Goal: Ask a question

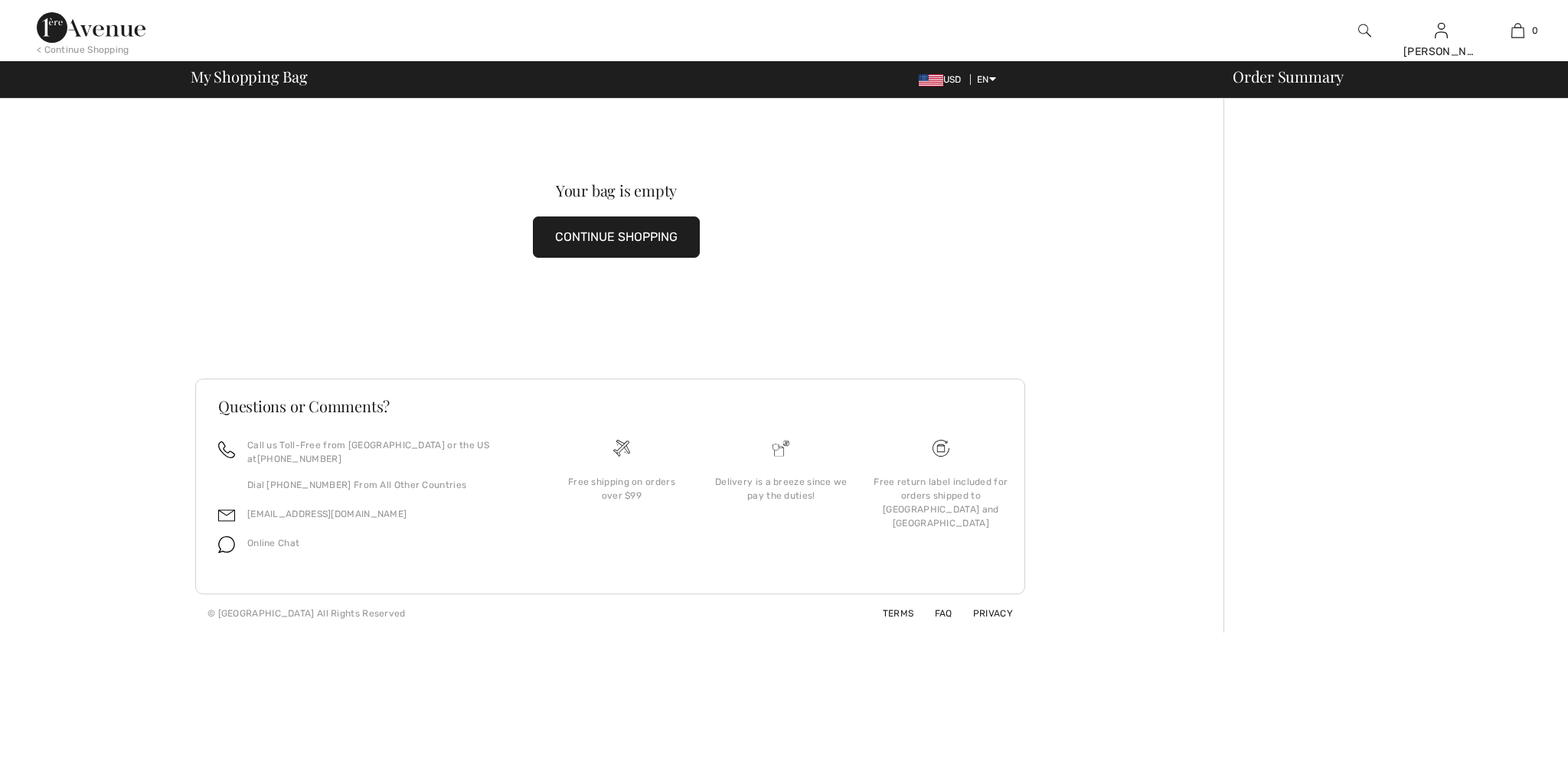
click at [223, 536] on img at bounding box center [226, 544] width 17 height 17
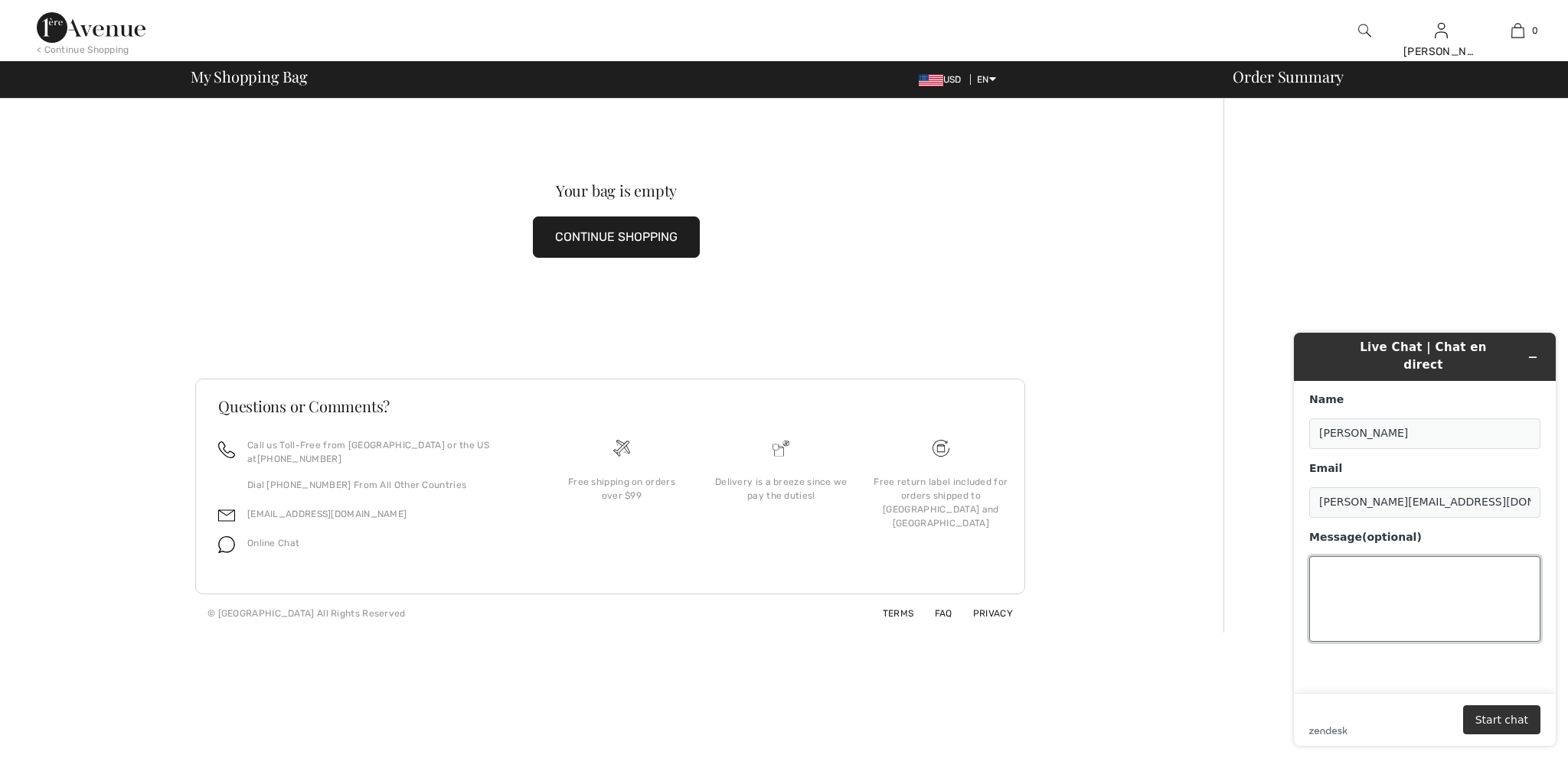
click at [1401, 591] on textarea "Message (optional)" at bounding box center [1424, 599] width 231 height 85
click at [1431, 609] on textarea "Hi. I initiated two returns but I'm not 100% clear on the instructions. Do I se…" at bounding box center [1424, 599] width 231 height 85
type textarea "Hi. I initiated two returns but I'm not 100% clear on the instructions. Do I se…"
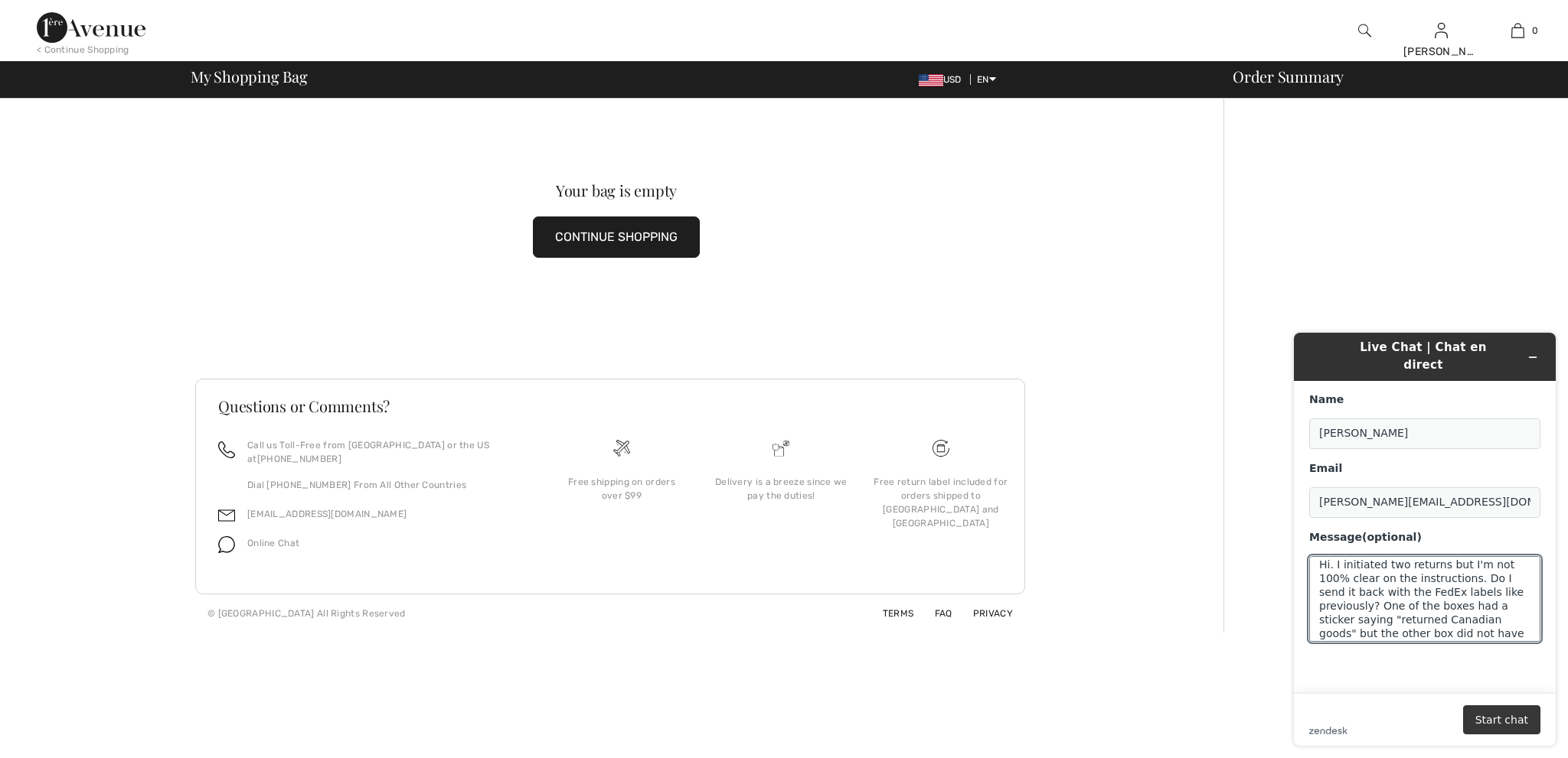
click at [1517, 727] on button "Start chat" at bounding box center [1502, 720] width 78 height 29
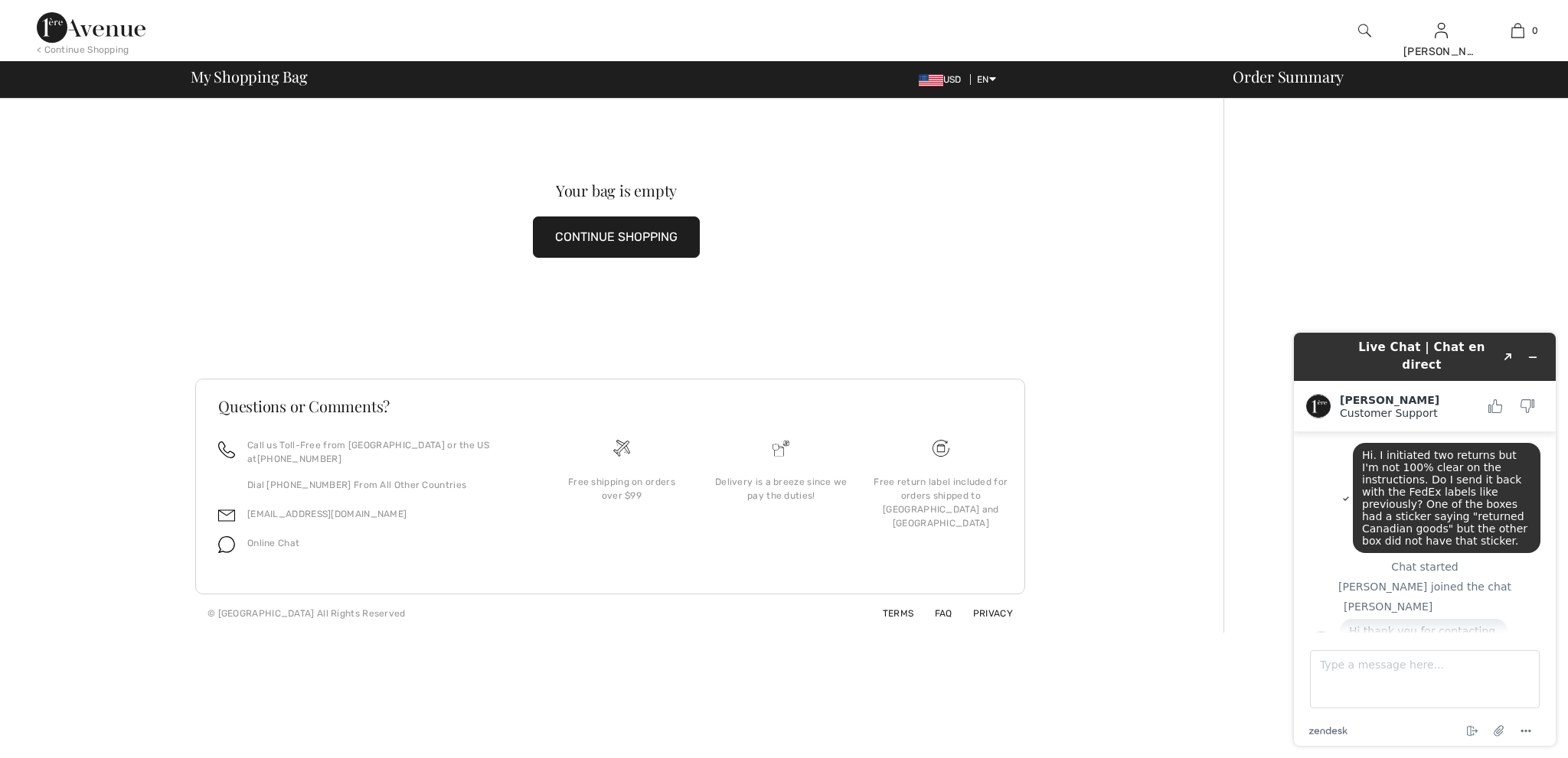
scroll to position [49, 0]
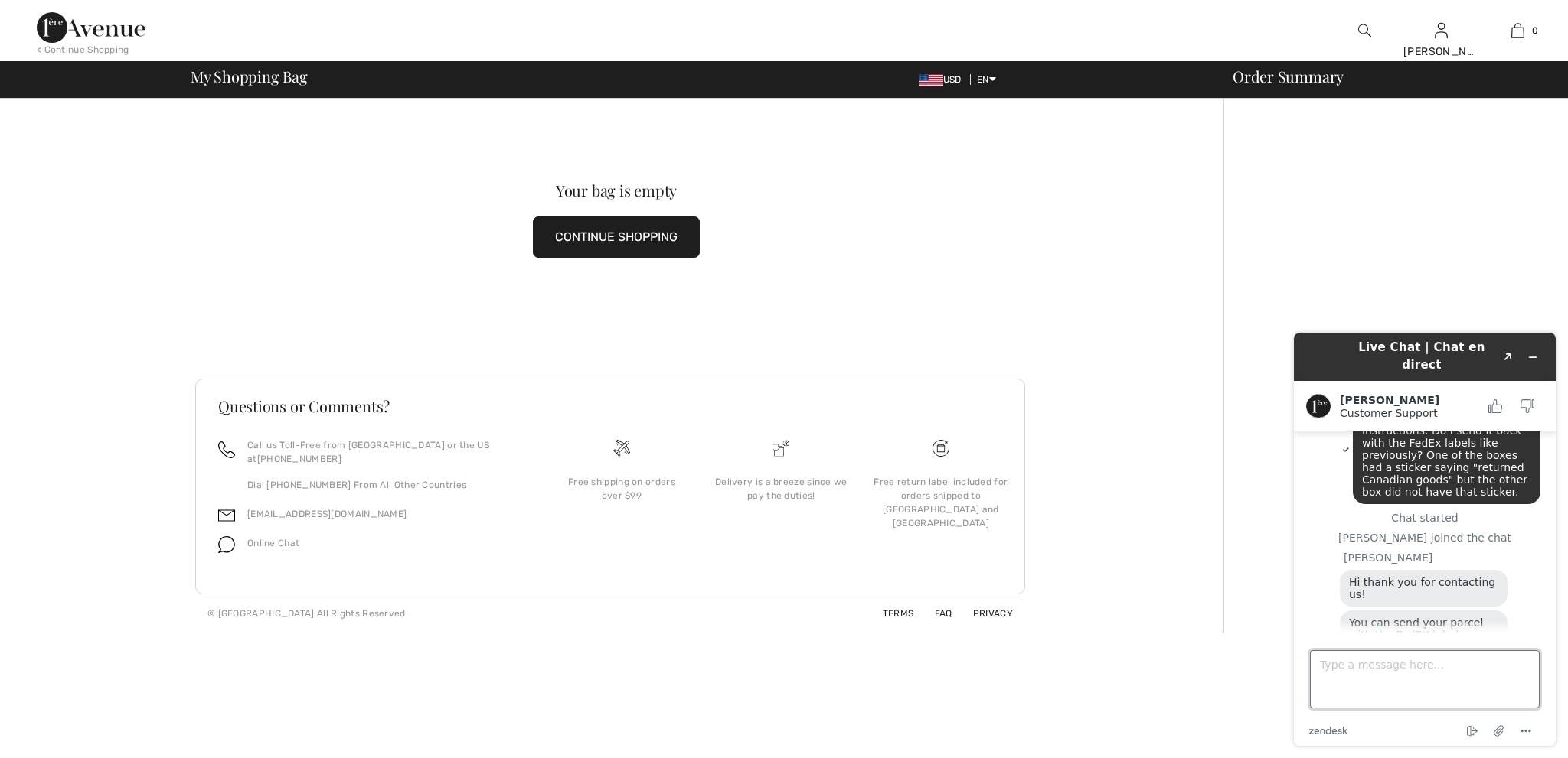
click at [1347, 670] on textarea "Type a message here..." at bounding box center [1424, 679] width 229 height 58
type textarea "Okay. Thank you so much."
